Goal: Check status: Check status

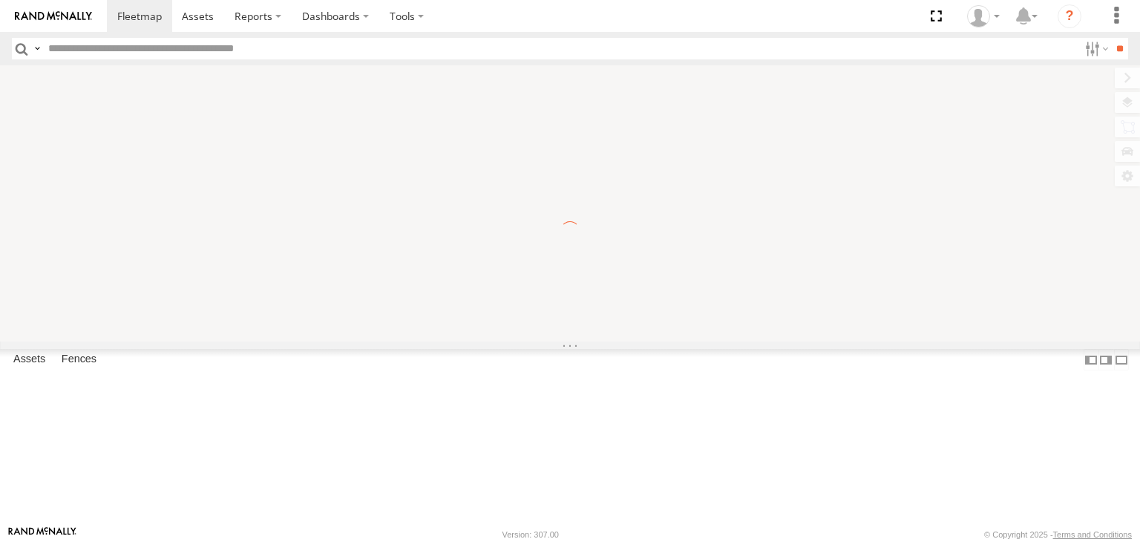
click at [1092, 54] on label at bounding box center [1095, 49] width 32 height 22
click at [1129, 50] on header "Search Query Asset ID Asset Label Registration Manufacturer Model VIN Job ID" at bounding box center [570, 48] width 1140 height 33
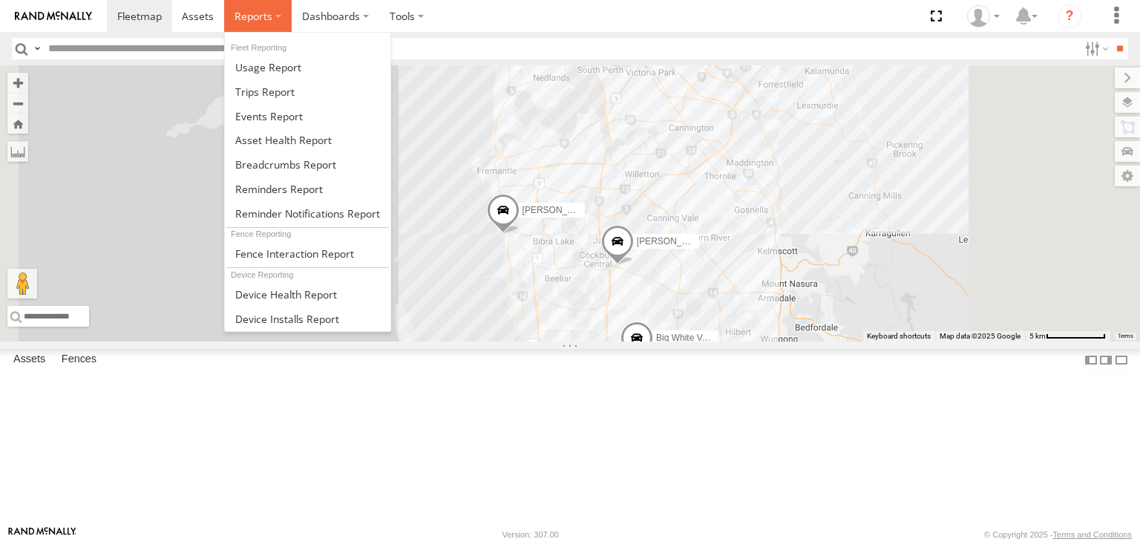
click at [276, 16] on label at bounding box center [258, 16] width 68 height 32
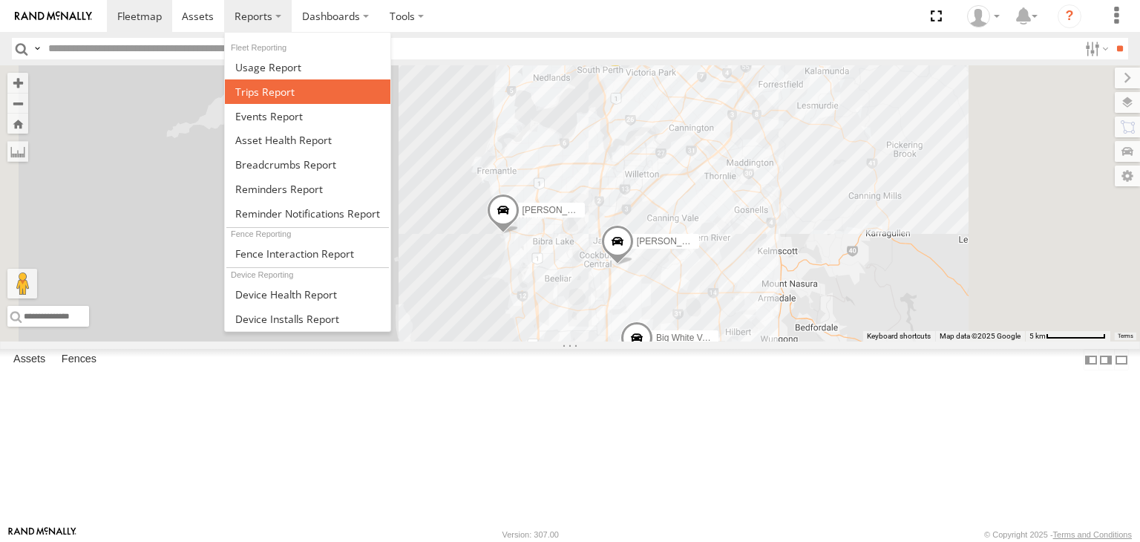
click at [322, 91] on link at bounding box center [308, 91] width 166 height 24
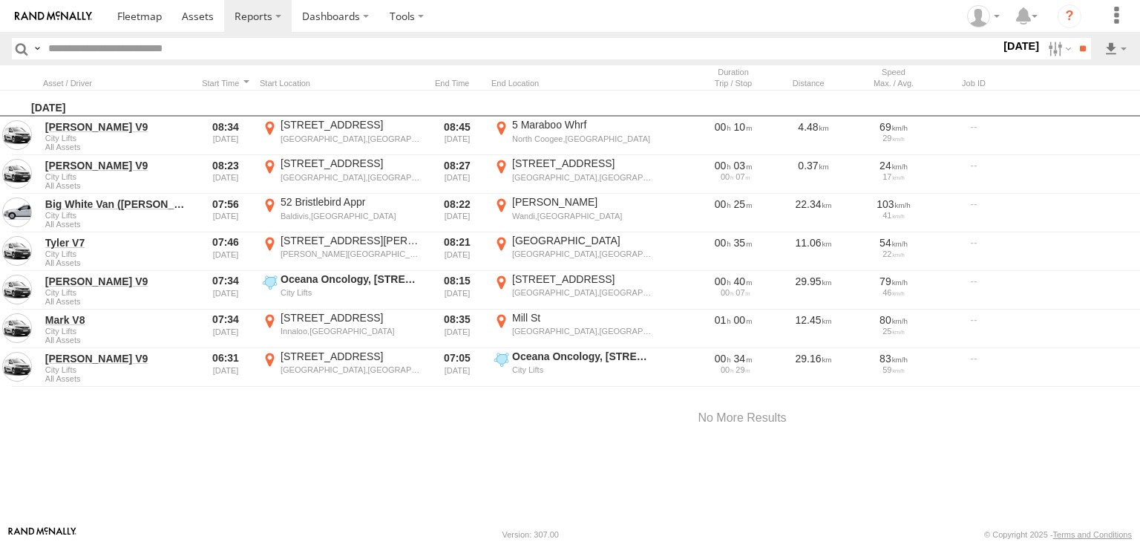
click at [1055, 56] on label at bounding box center [1058, 49] width 32 height 22
click at [0, 0] on label at bounding box center [0, 0] width 0 height 0
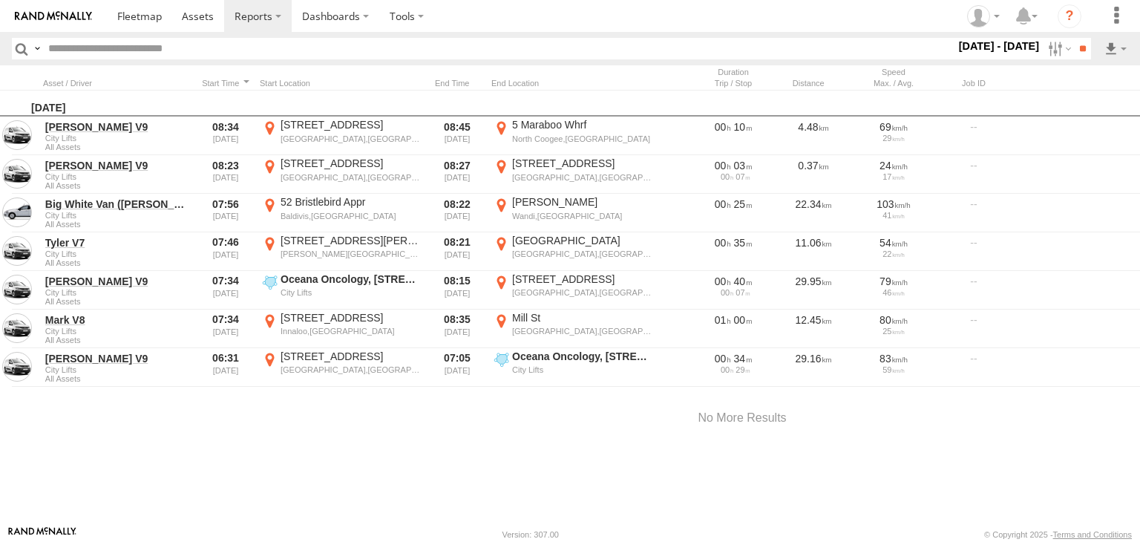
click at [0, 0] on label at bounding box center [0, 0] width 0 height 0
click at [1082, 47] on input "**" at bounding box center [1082, 49] width 17 height 22
